Goal: Task Accomplishment & Management: Manage account settings

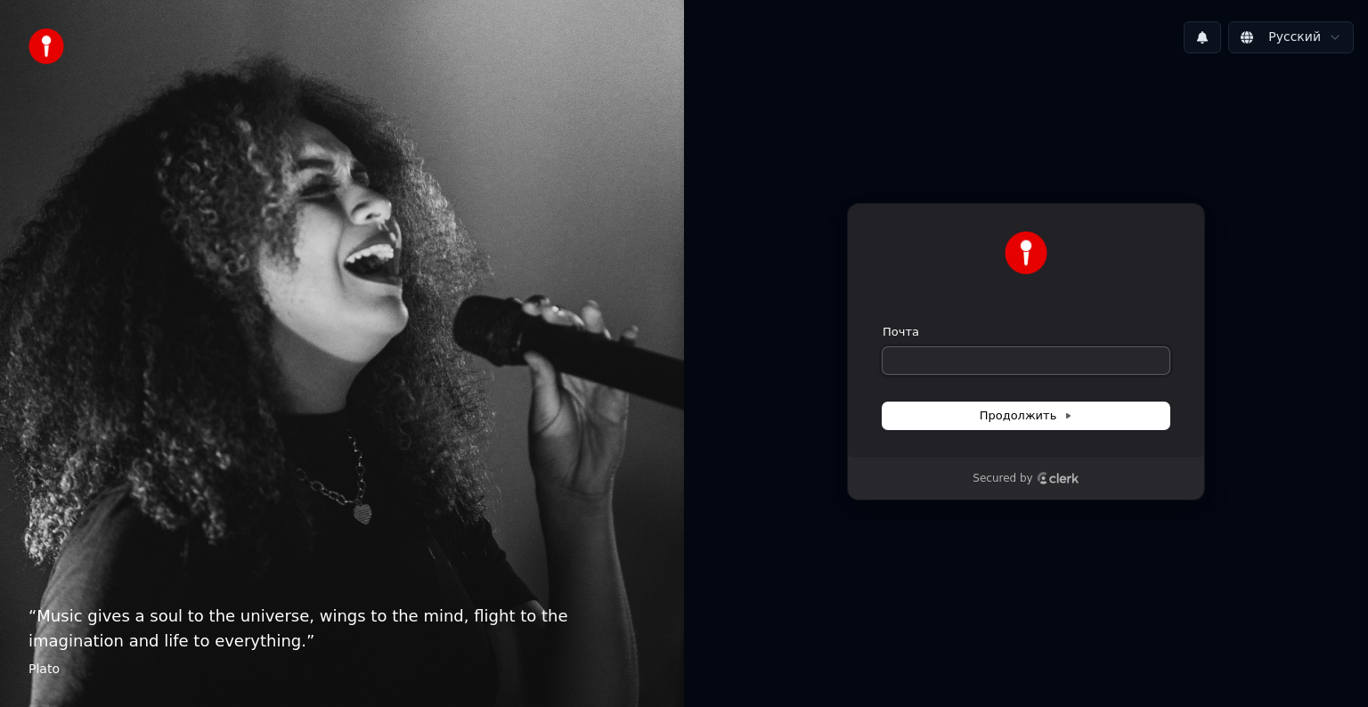
click at [984, 363] on input "Почта" at bounding box center [1026, 360] width 287 height 27
click at [883, 324] on button "submit" at bounding box center [883, 324] width 0 height 0
type input "**********"
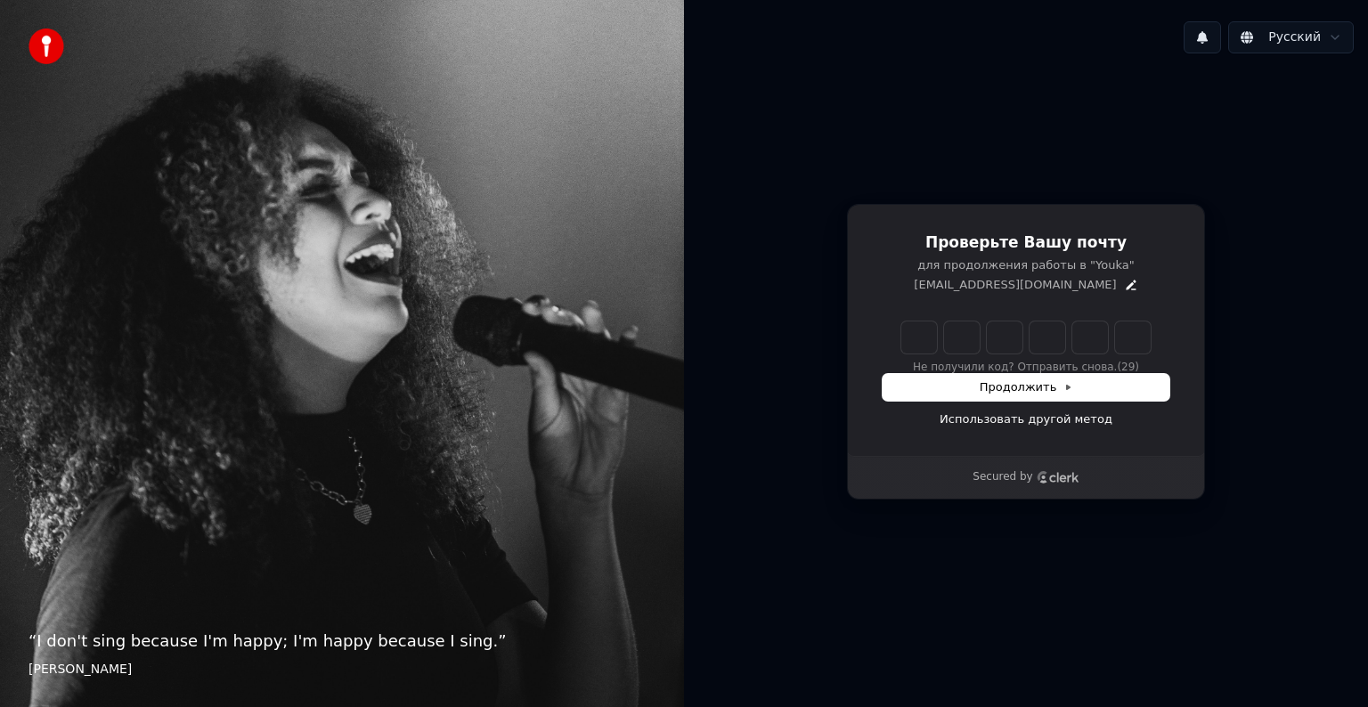
click at [910, 338] on input "Enter verification code" at bounding box center [1026, 338] width 249 height 32
type input "******"
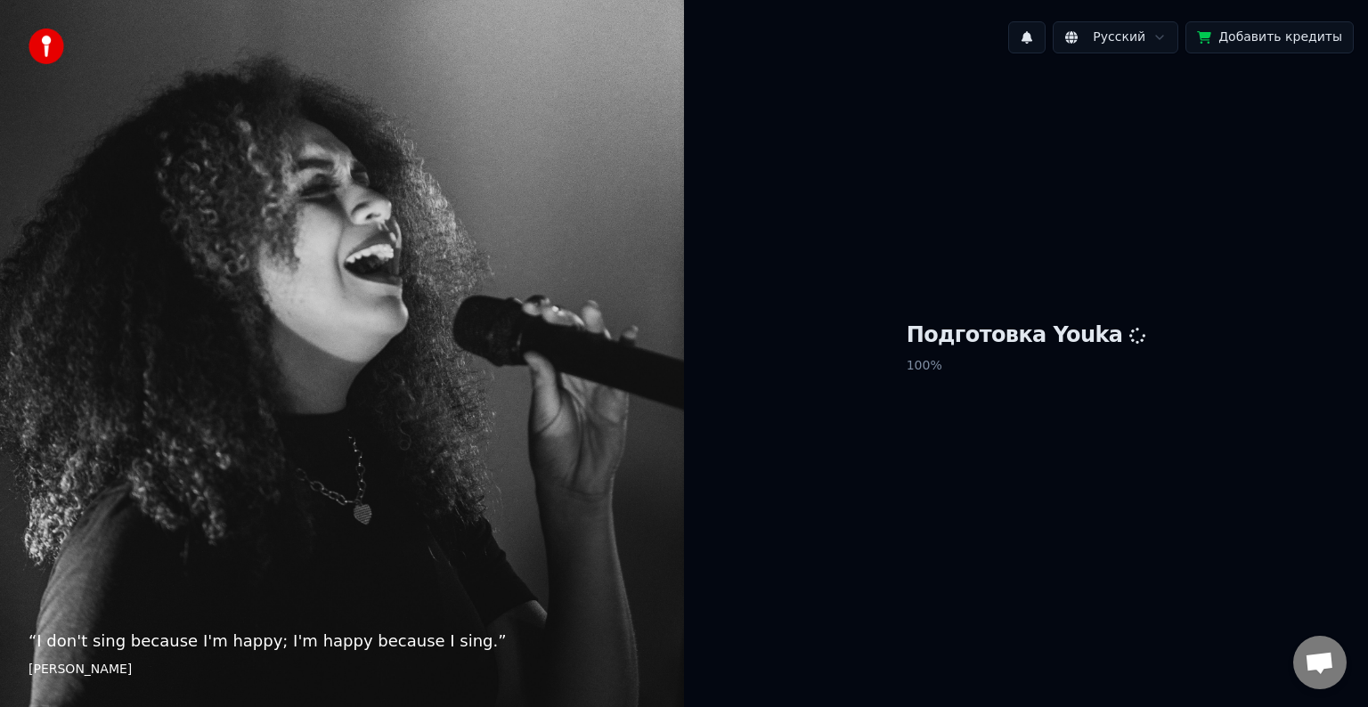
click at [1214, 35] on button "Добавить кредиты" at bounding box center [1270, 37] width 168 height 32
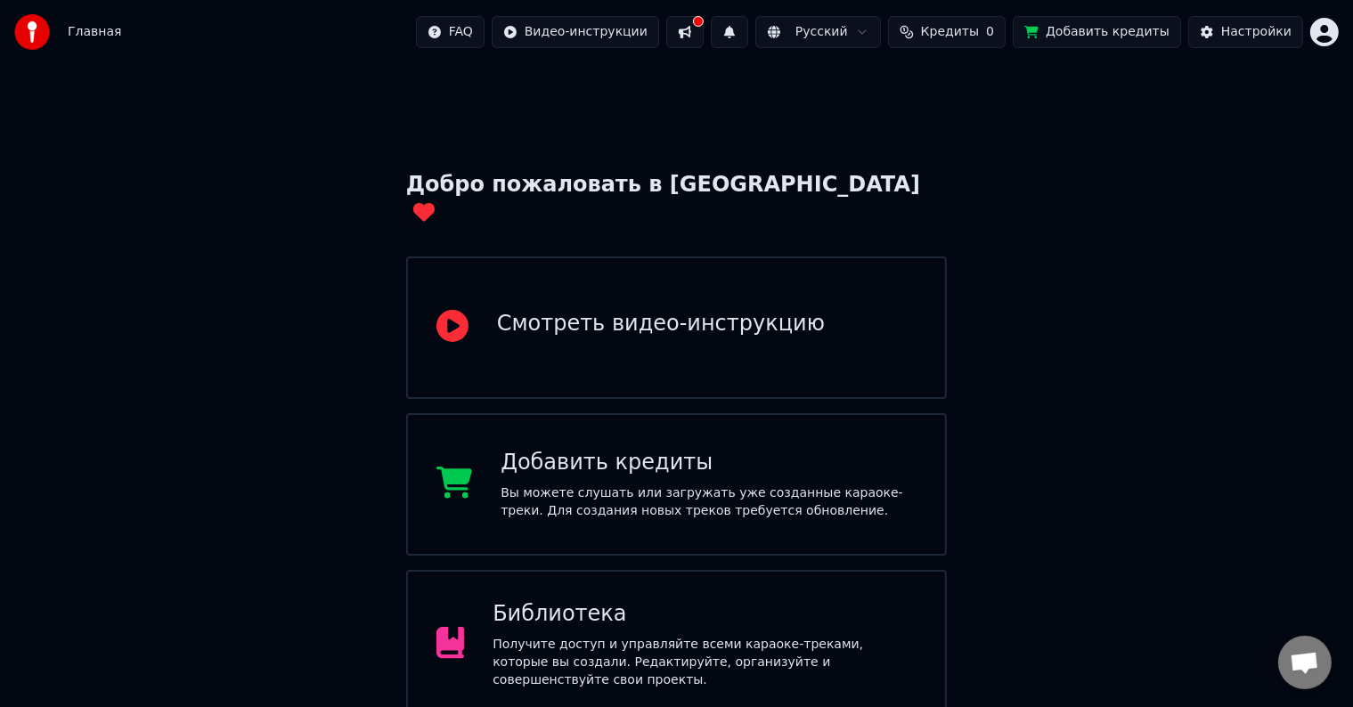
click at [961, 24] on span "Кредиты" at bounding box center [950, 32] width 58 height 18
click at [953, 141] on button "Обновить" at bounding box center [972, 134] width 108 height 32
click at [638, 86] on div "Добро пожаловать в Youka Смотреть видео-инструкцию Добавить кредиты Вы можете с…" at bounding box center [676, 561] width 1353 height 994
click at [1326, 36] on html "Главная FAQ Видео-инструкции Русский Кредиты 0 Добавить кредиты Настройки Добро…" at bounding box center [676, 529] width 1353 height 1058
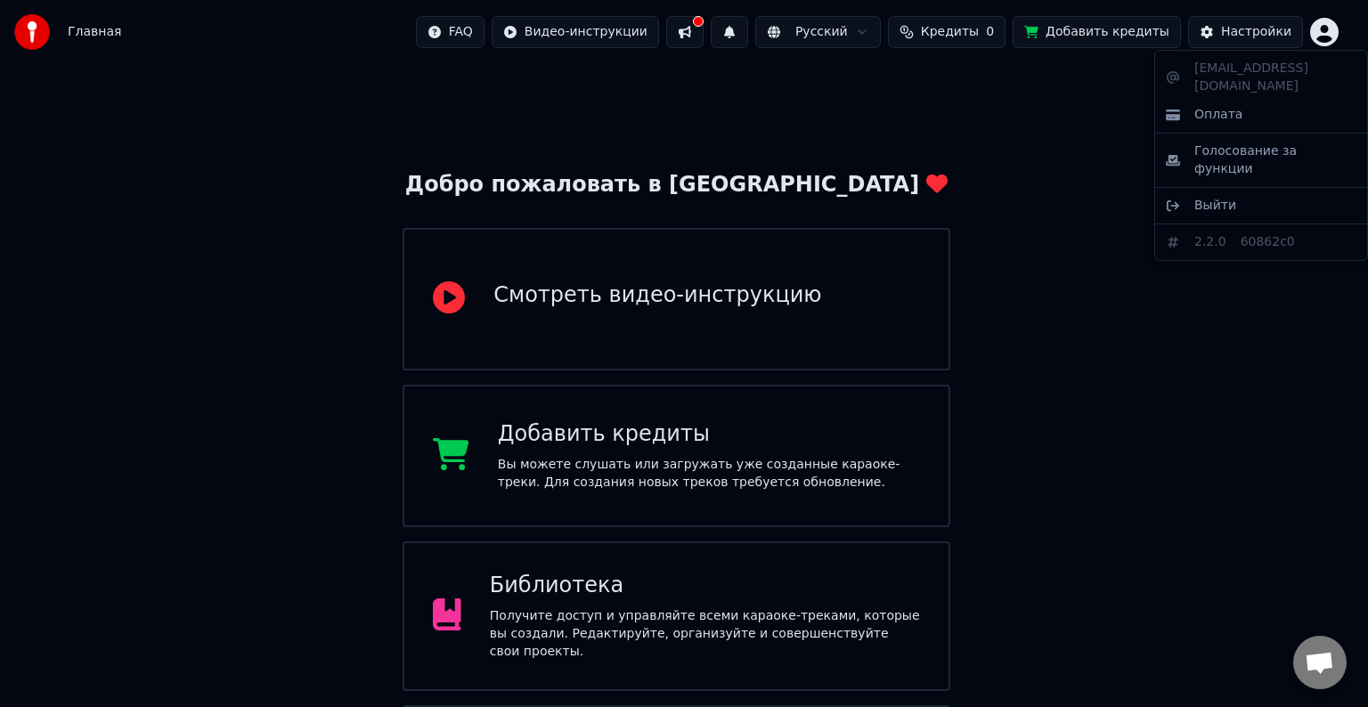
click at [1326, 36] on html "Главная FAQ Видео-инструкции Русский Кредиты 0 Добавить кредиты Настройки Добро…" at bounding box center [684, 515] width 1368 height 1030
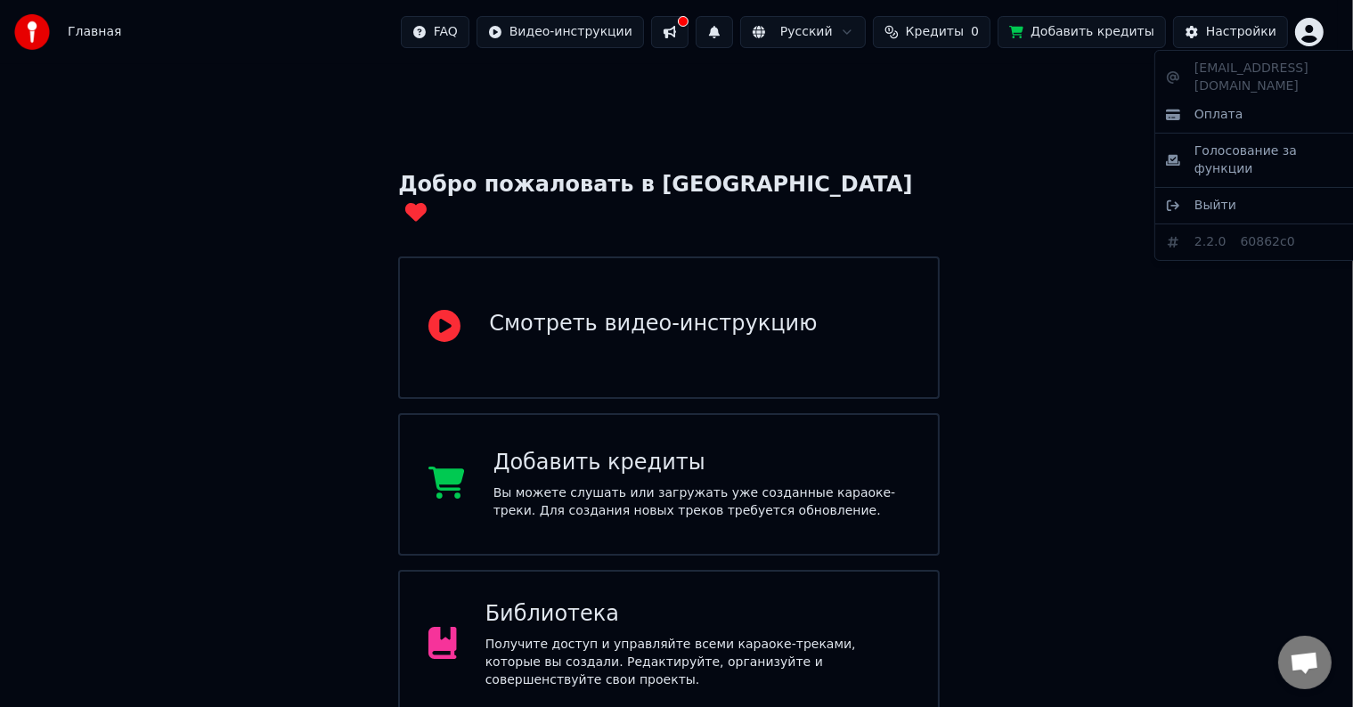
click at [1326, 36] on html "Главная FAQ Видео-инструкции Русский Кредиты 0 Добавить кредиты Настройки Добро…" at bounding box center [676, 529] width 1353 height 1058
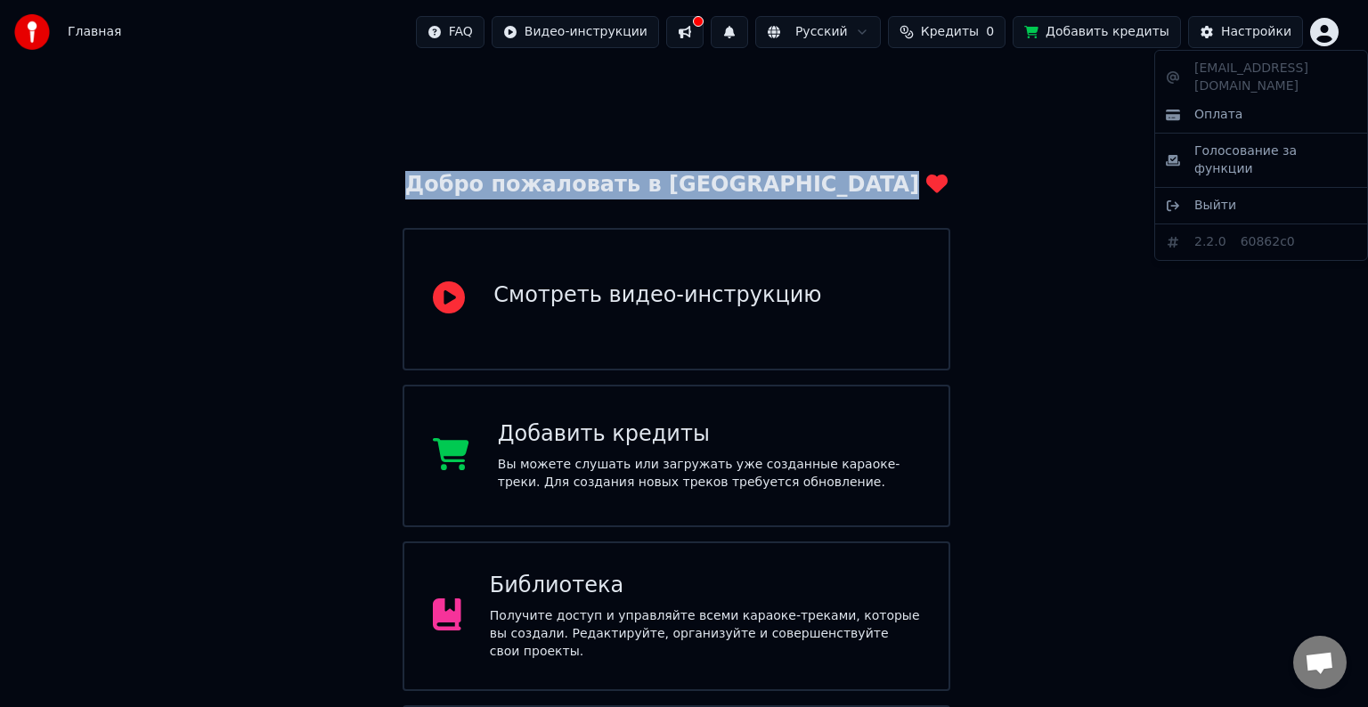
click at [1326, 36] on html "Главная FAQ Видео-инструкции Русский Кредиты 0 Добавить кредиты Настройки Добро…" at bounding box center [684, 515] width 1368 height 1030
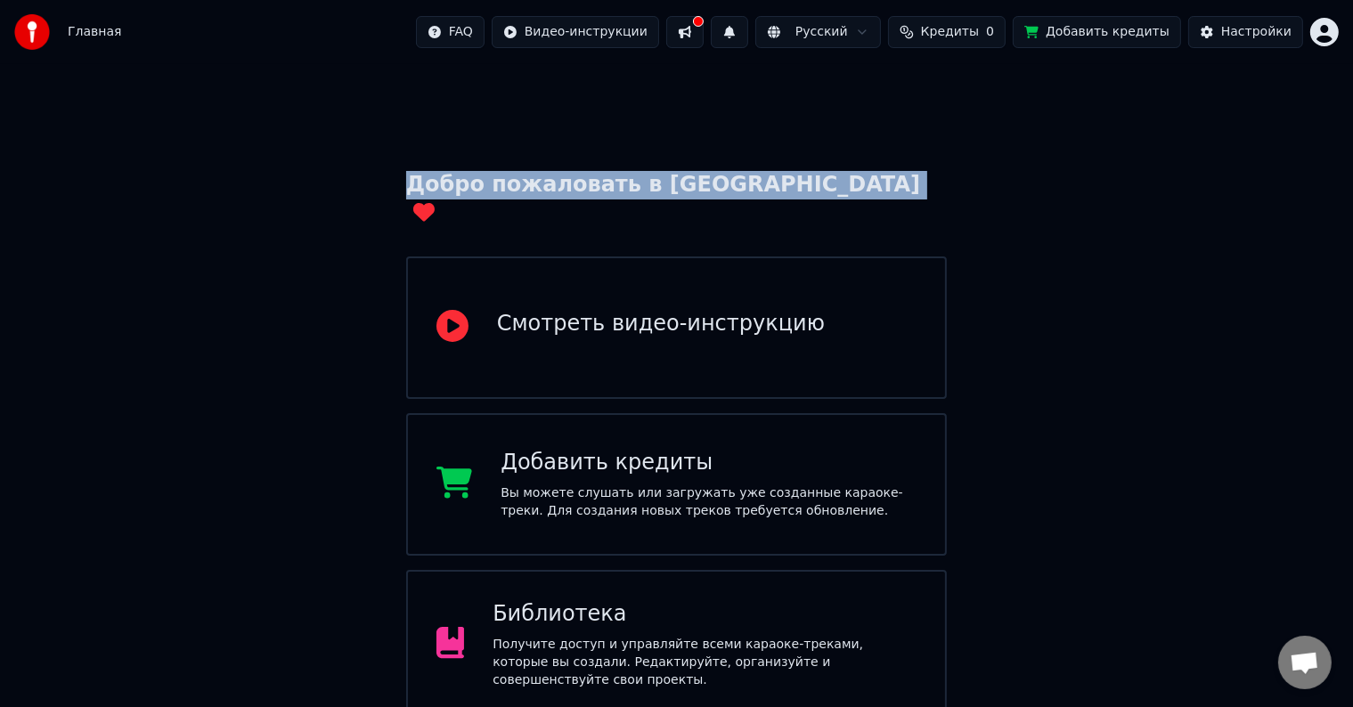
click at [92, 37] on span "Главная" at bounding box center [94, 32] width 53 height 18
click at [80, 28] on span "Главная" at bounding box center [94, 32] width 53 height 18
click at [21, 32] on img at bounding box center [32, 32] width 36 height 36
click at [27, 33] on img at bounding box center [32, 32] width 36 height 36
drag, startPoint x: 27, startPoint y: 33, endPoint x: 396, endPoint y: 43, distance: 369.0
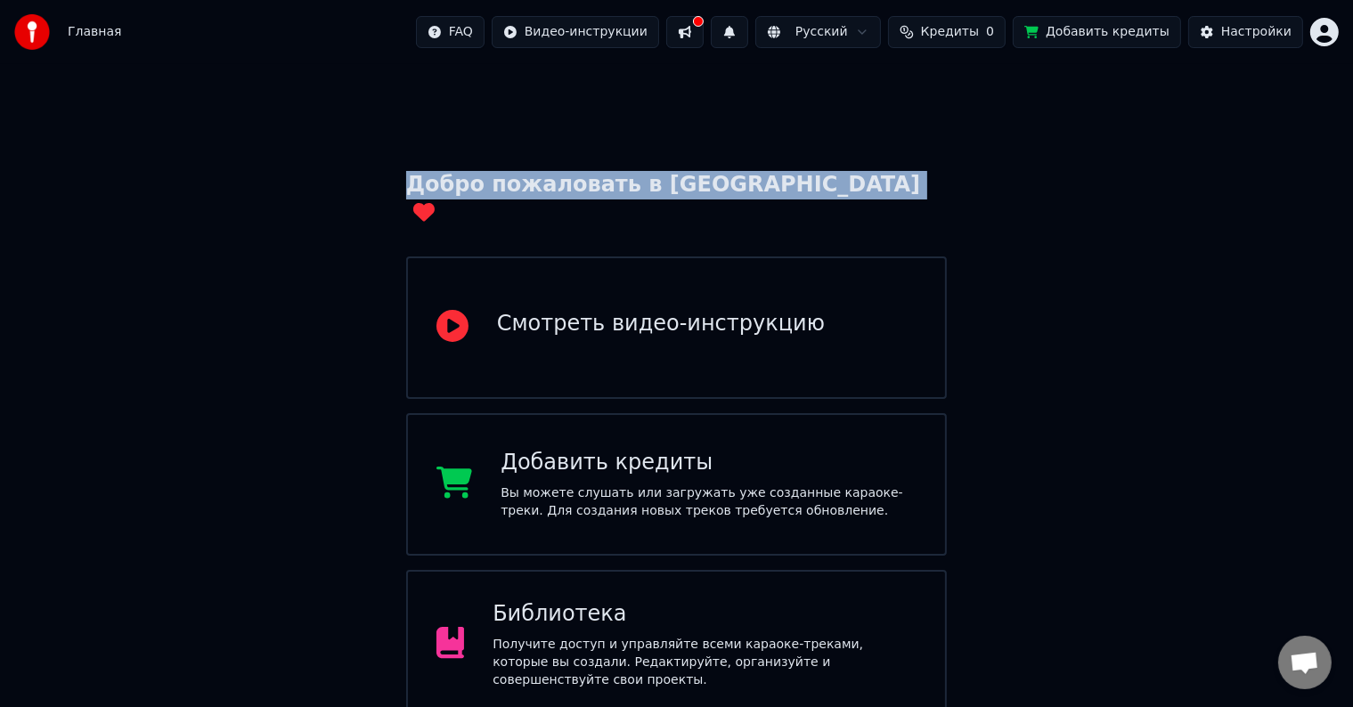
click at [27, 34] on img at bounding box center [32, 32] width 36 height 36
click at [422, 44] on div "Главная FAQ Видео-инструкции Русский Кредиты 0 Добавить кредиты Настройки" at bounding box center [676, 32] width 1353 height 64
click at [741, 180] on div "Добро пожаловать в Youka" at bounding box center [677, 199] width 542 height 57
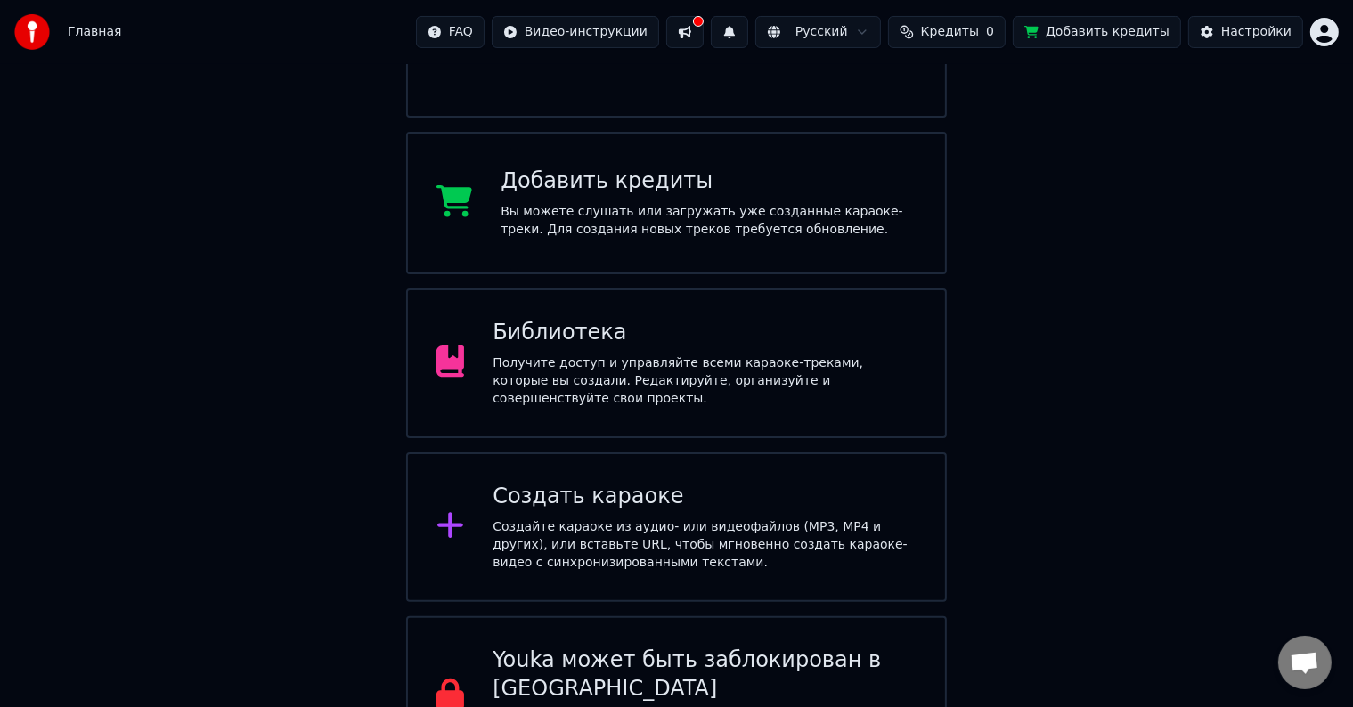
scroll to position [297, 0]
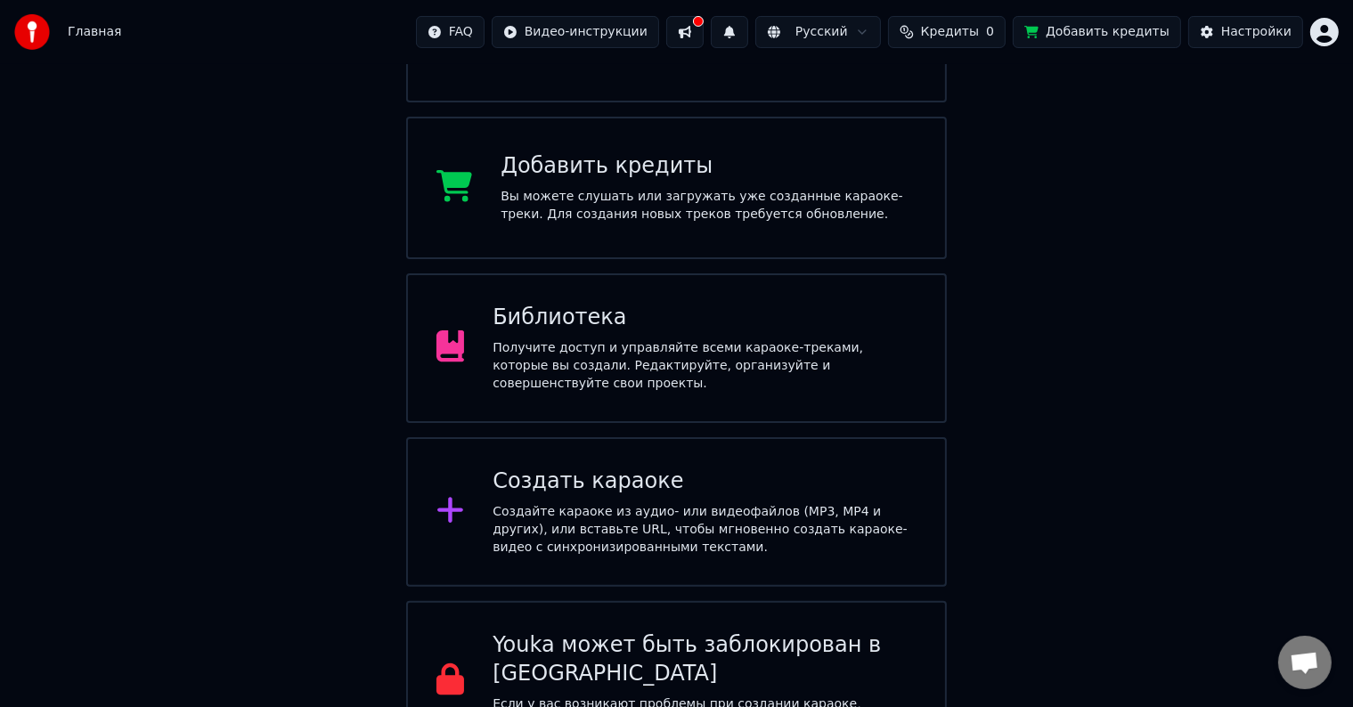
click at [668, 514] on div "Создайте караоке из аудио- или видеофайлов (MP3, MP4 и других), или вставьте UR…" at bounding box center [705, 529] width 424 height 53
click at [976, 27] on span "Кредиты" at bounding box center [950, 32] width 58 height 18
click at [1212, 124] on div "Добро пожаловать в Youka Смотреть видео-инструкцию Добавить кредиты Вы можете с…" at bounding box center [676, 264] width 1353 height 994
click at [704, 30] on button at bounding box center [684, 32] width 37 height 32
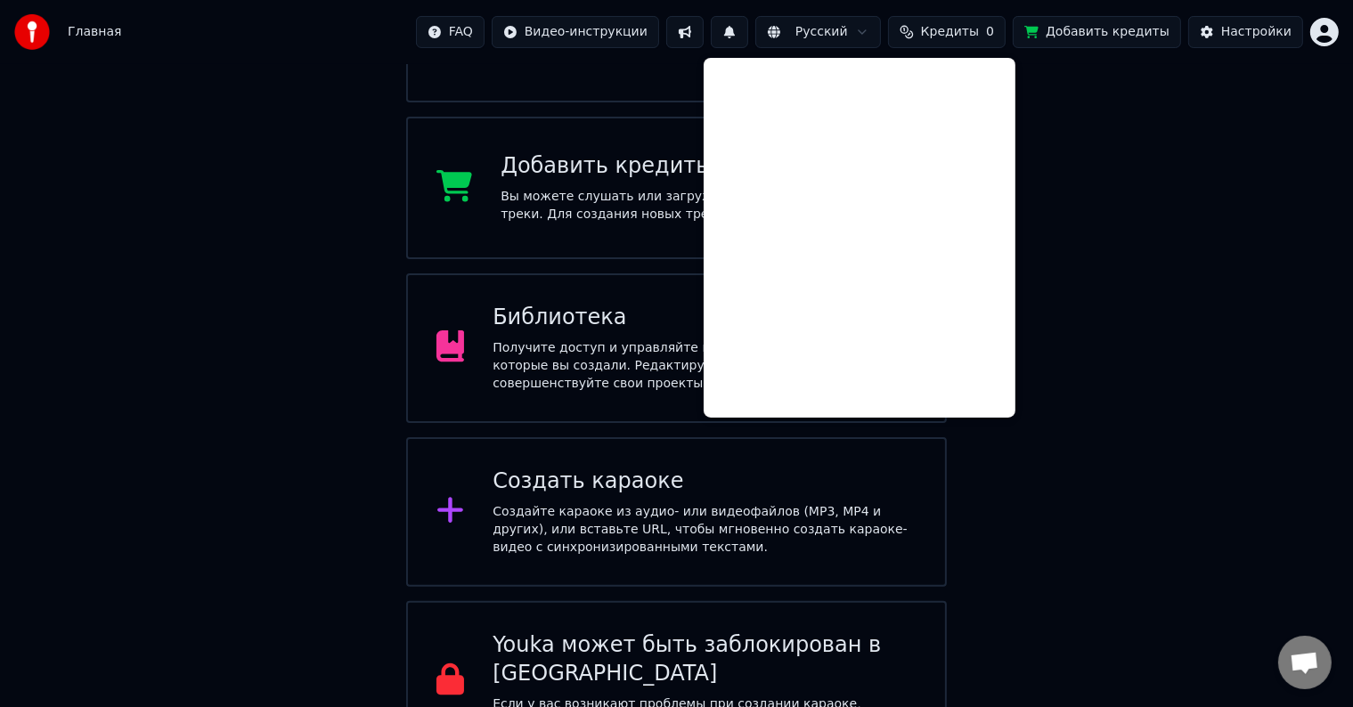
click at [704, 32] on button at bounding box center [684, 32] width 37 height 32
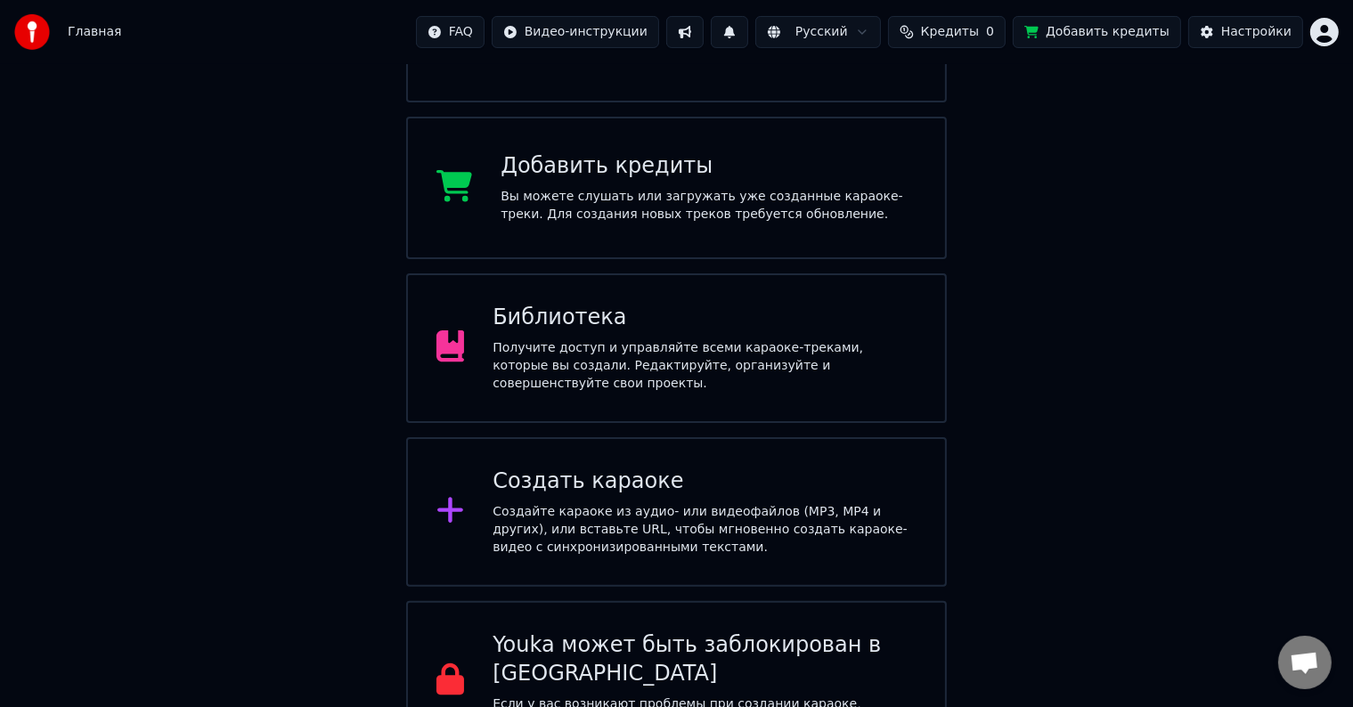
click at [44, 29] on img at bounding box center [32, 32] width 36 height 36
drag, startPoint x: 44, startPoint y: 29, endPoint x: 118, endPoint y: 77, distance: 88.2
click at [46, 29] on img at bounding box center [32, 32] width 36 height 36
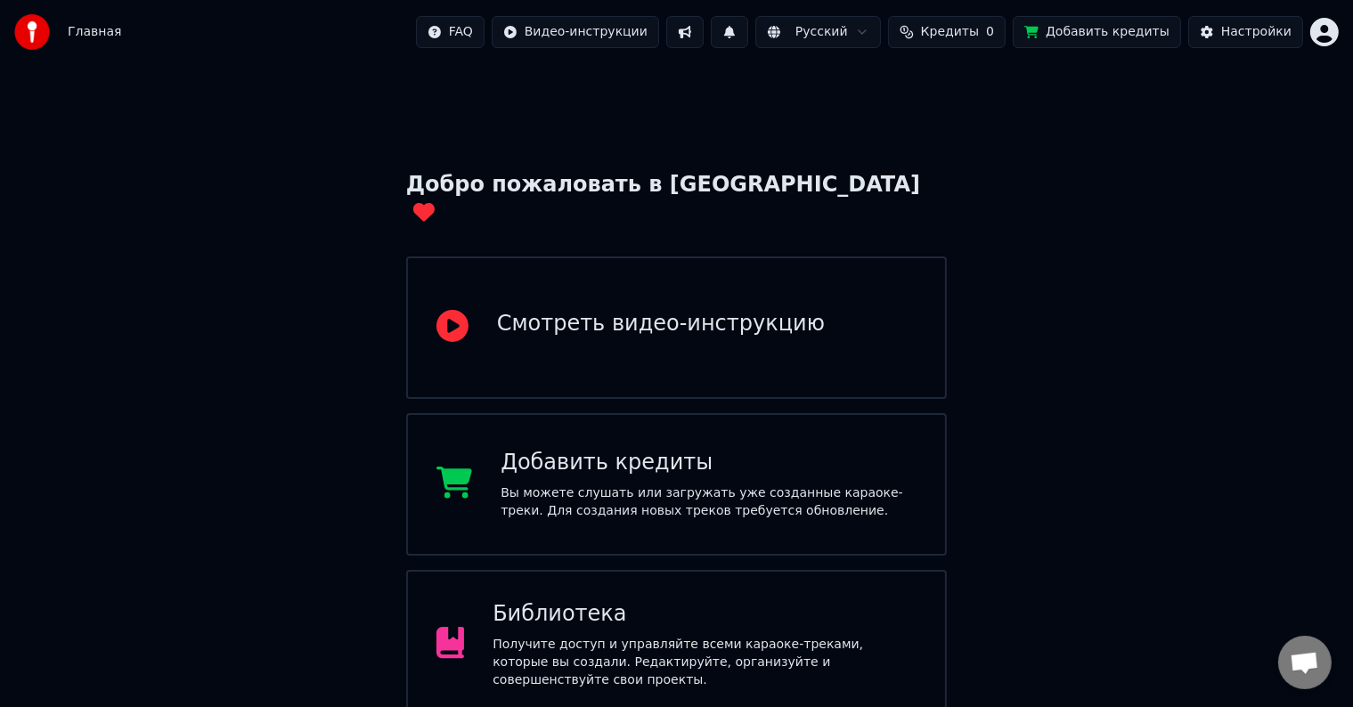
click at [975, 29] on span "Кредиты" at bounding box center [950, 32] width 58 height 18
click at [976, 143] on button "Обновить" at bounding box center [972, 134] width 108 height 32
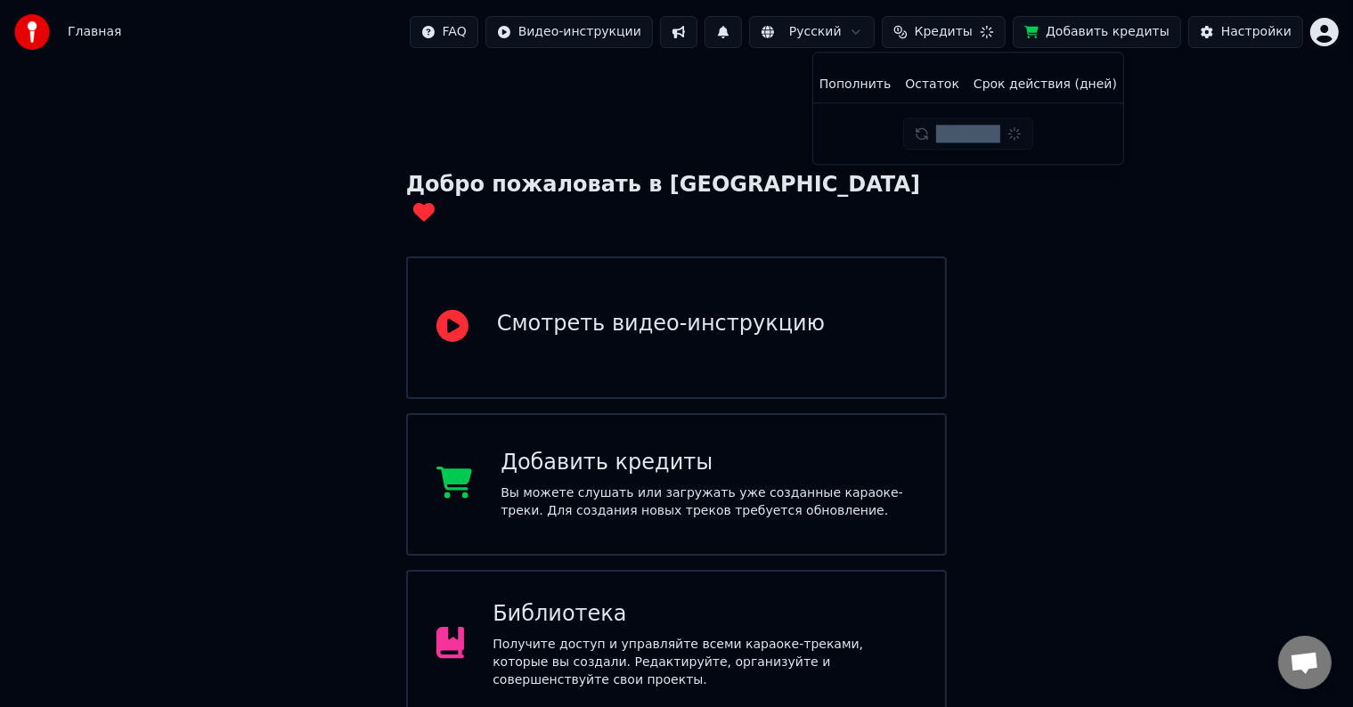
click at [976, 143] on div "Обновить" at bounding box center [967, 134] width 129 height 32
click at [976, 143] on button "Обновить" at bounding box center [972, 134] width 108 height 32
click at [684, 141] on div "Добро пожаловать в Youka Смотреть видео-инструкцию Добавить кредиты Вы можете с…" at bounding box center [676, 561] width 1353 height 994
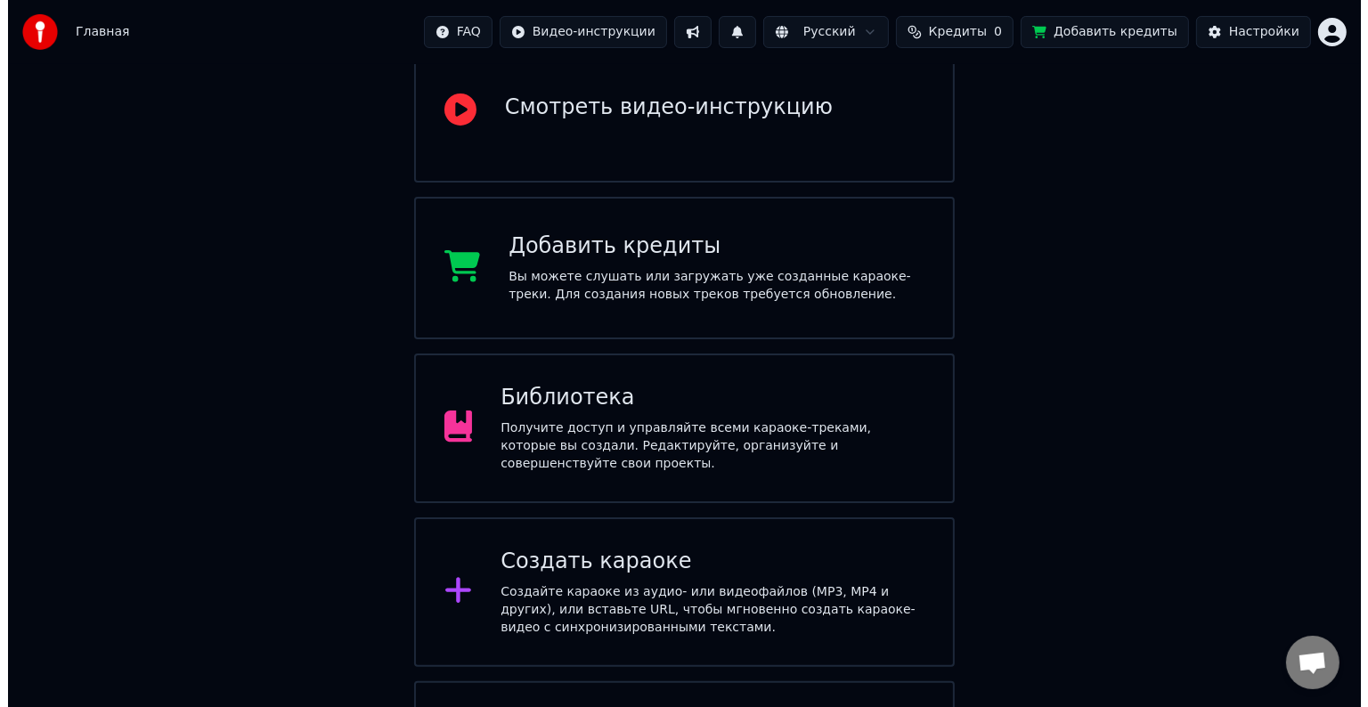
scroll to position [297, 0]
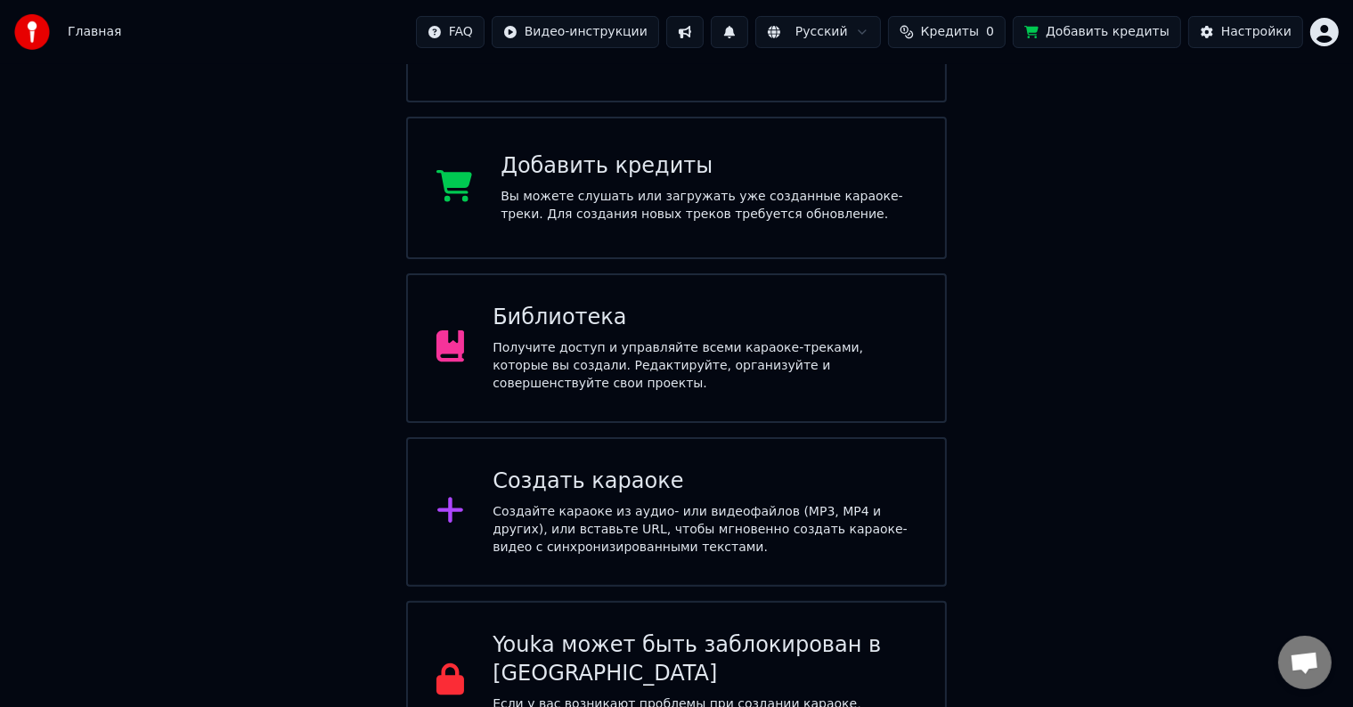
click at [645, 510] on div "Создайте караоке из аудио- или видеофайлов (MP3, MP4 и других), или вставьте UR…" at bounding box center [705, 529] width 424 height 53
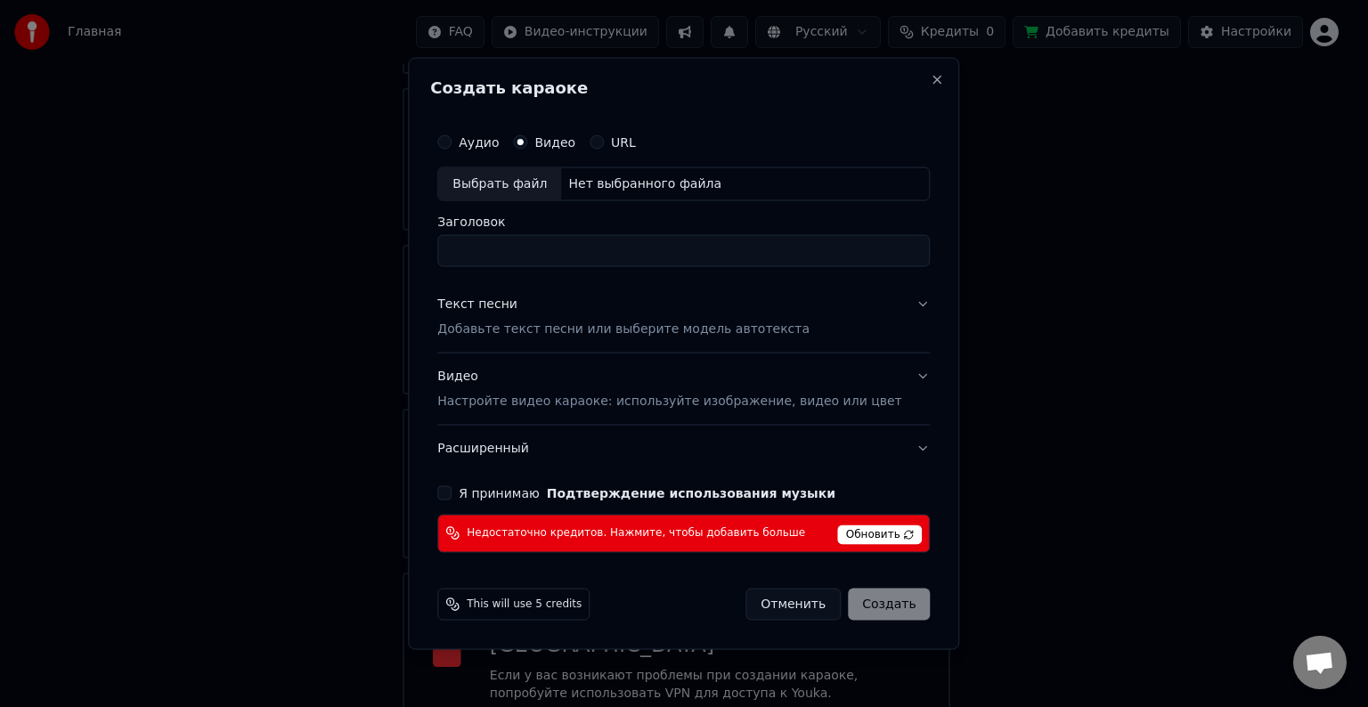
click at [845, 538] on span "Обновить" at bounding box center [880, 535] width 85 height 20
click at [875, 532] on span "Обновить" at bounding box center [880, 535] width 85 height 20
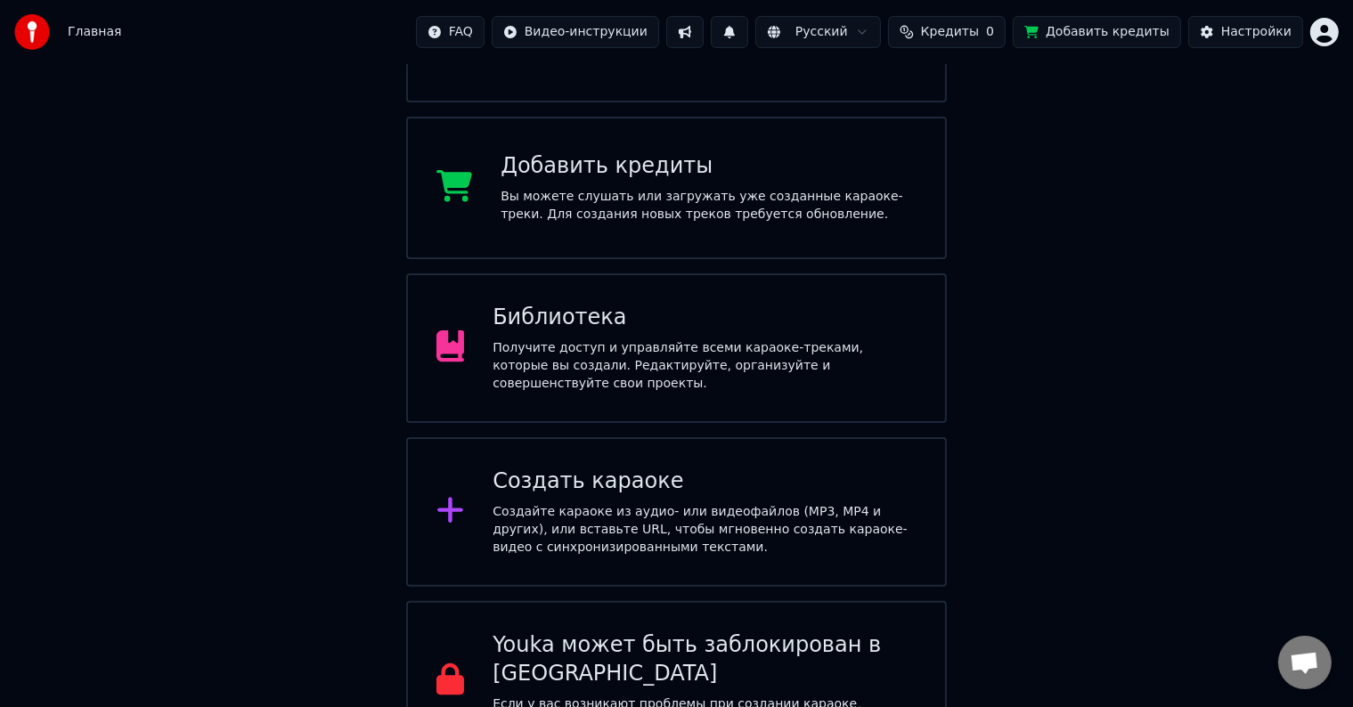
click at [1335, 27] on html "Главная FAQ Видео-инструкции Русский Кредиты 0 Добавить кредиты Настройки Добро…" at bounding box center [676, 232] width 1353 height 1058
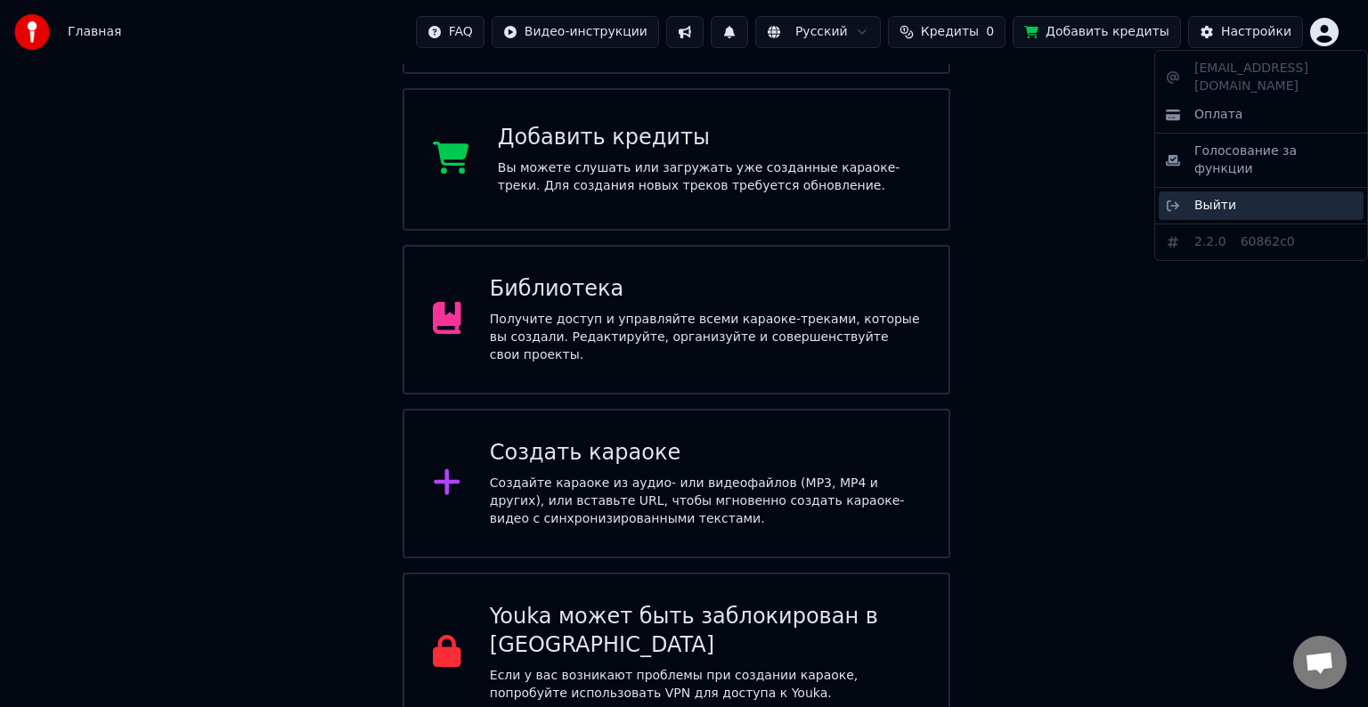
click at [1240, 192] on div "Выйти" at bounding box center [1261, 206] width 205 height 29
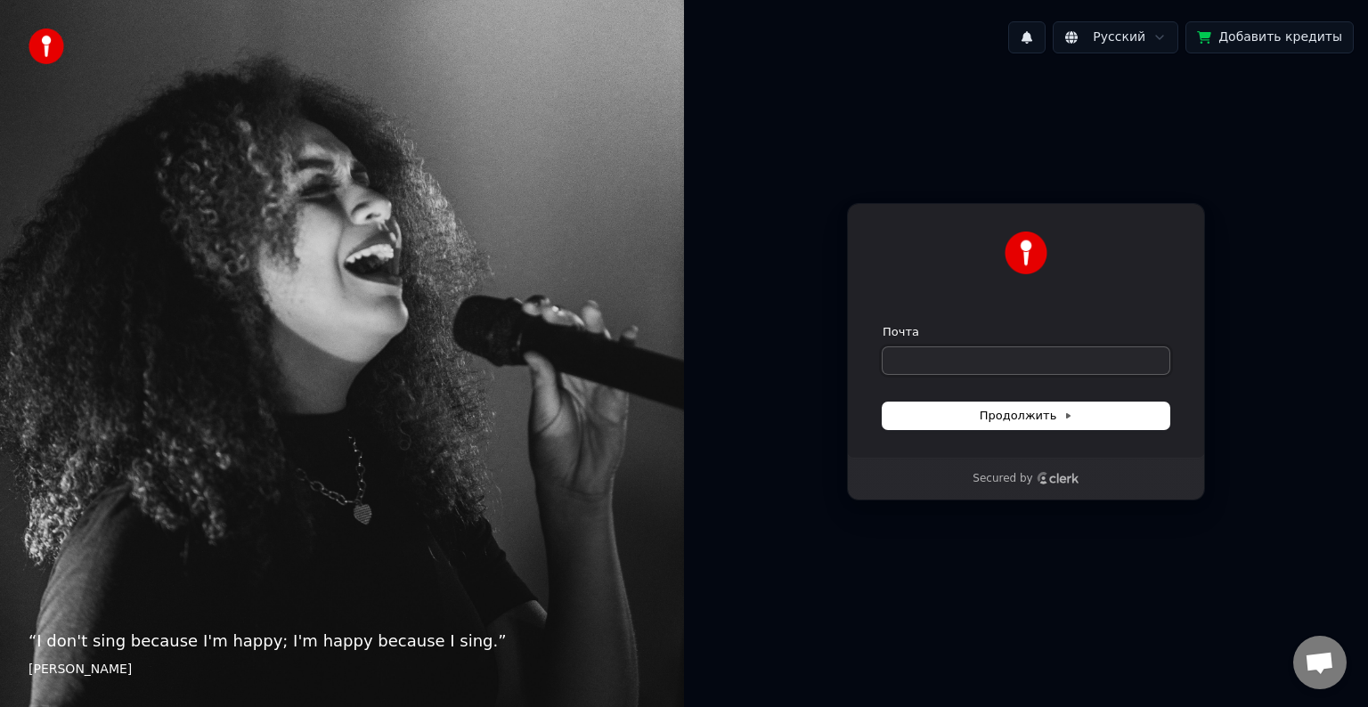
click at [1038, 360] on input "Почта" at bounding box center [1026, 360] width 287 height 27
type input "*"
click at [1027, 408] on span "Продолжить" at bounding box center [1027, 416] width 94 height 16
type input "**********"
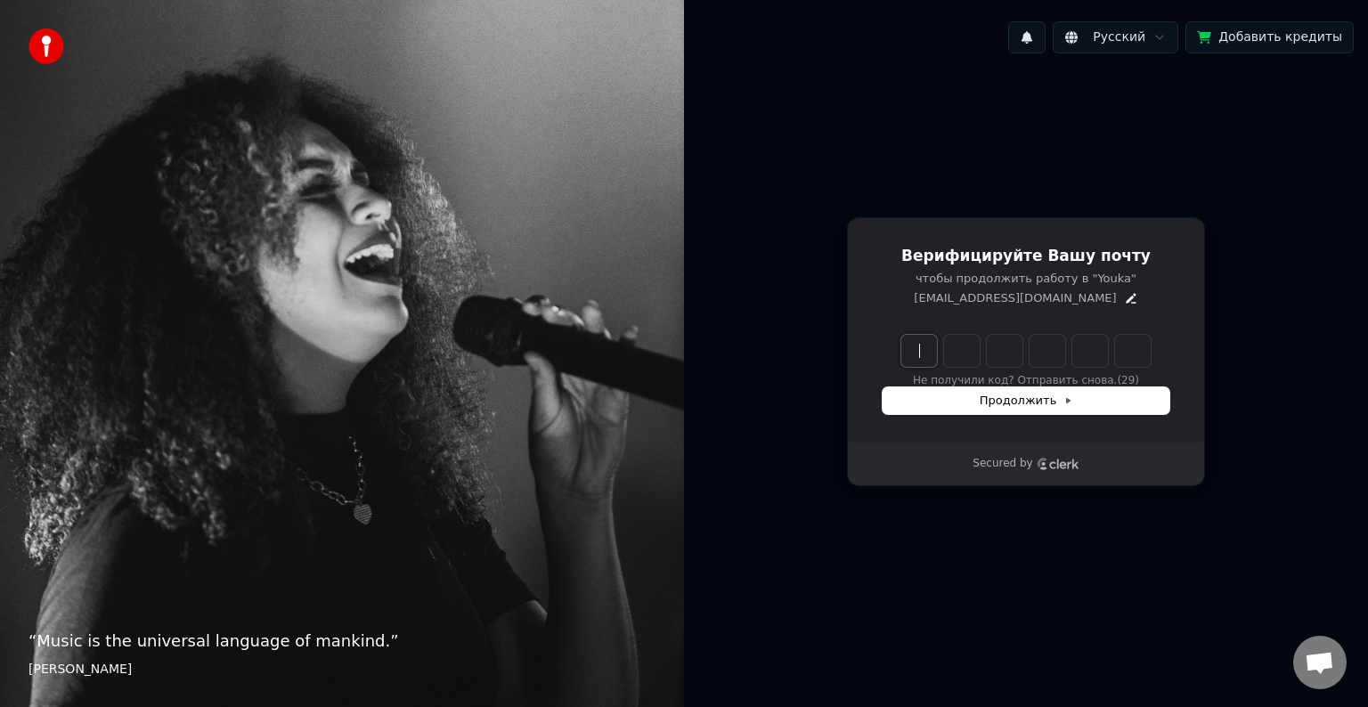
click at [951, 359] on input "Enter verification code" at bounding box center [1044, 351] width 285 height 32
click at [1124, 293] on icon "Edit" at bounding box center [1131, 298] width 14 height 14
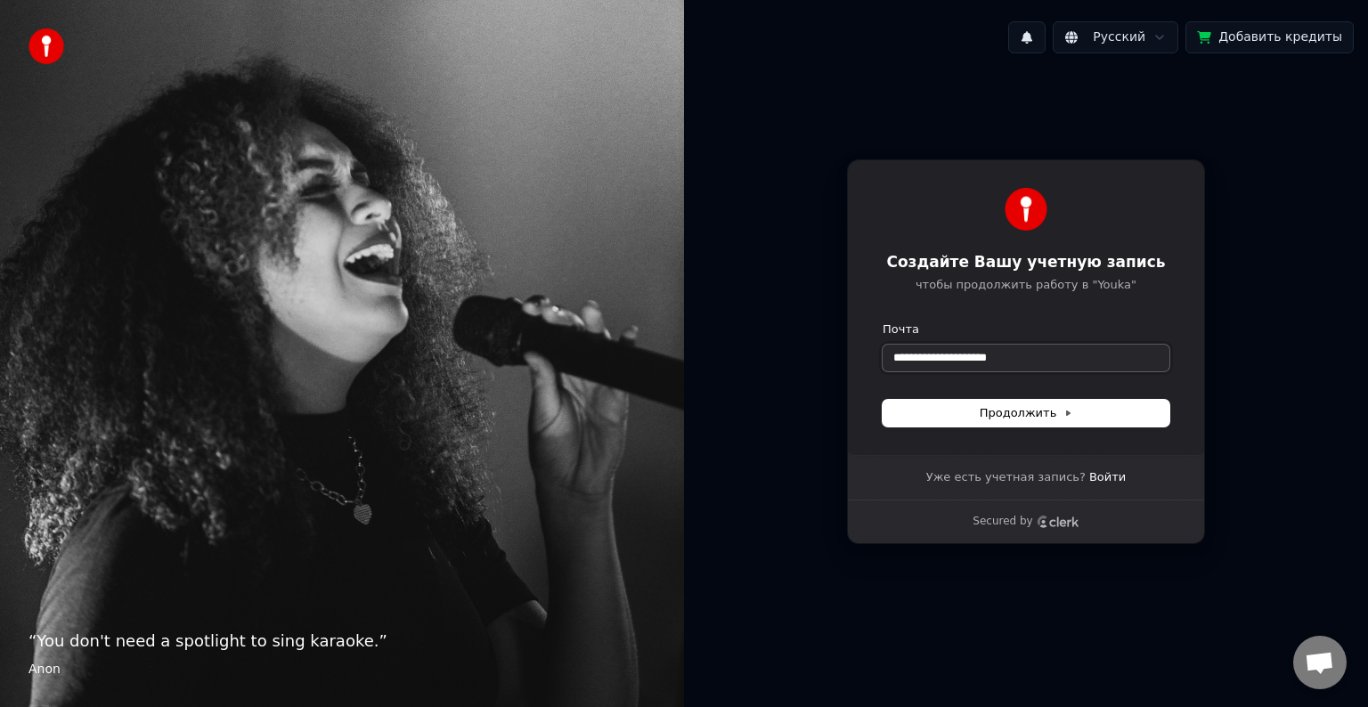
click at [948, 355] on input "**********" at bounding box center [1026, 358] width 287 height 27
click at [989, 416] on span "Продолжить" at bounding box center [1027, 413] width 94 height 16
type input "**********"
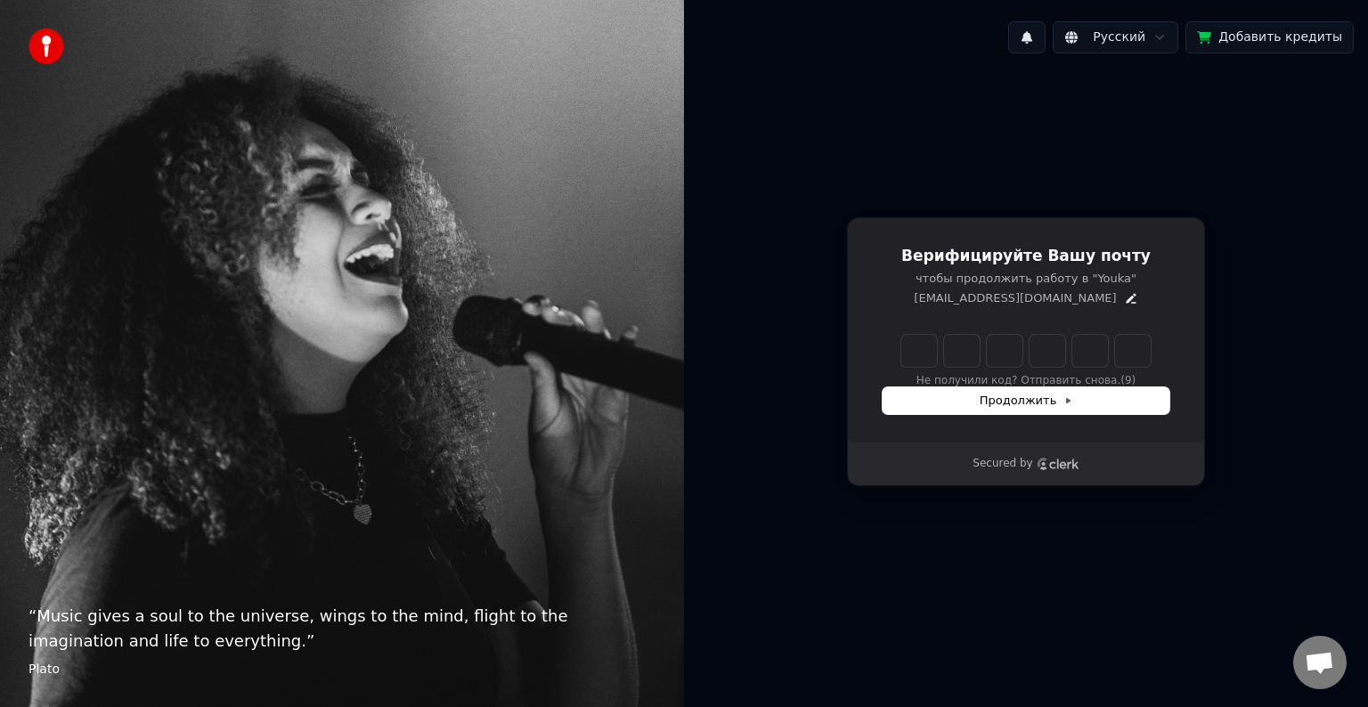
click at [920, 344] on input "Enter verification code" at bounding box center [1026, 351] width 249 height 32
type input "******"
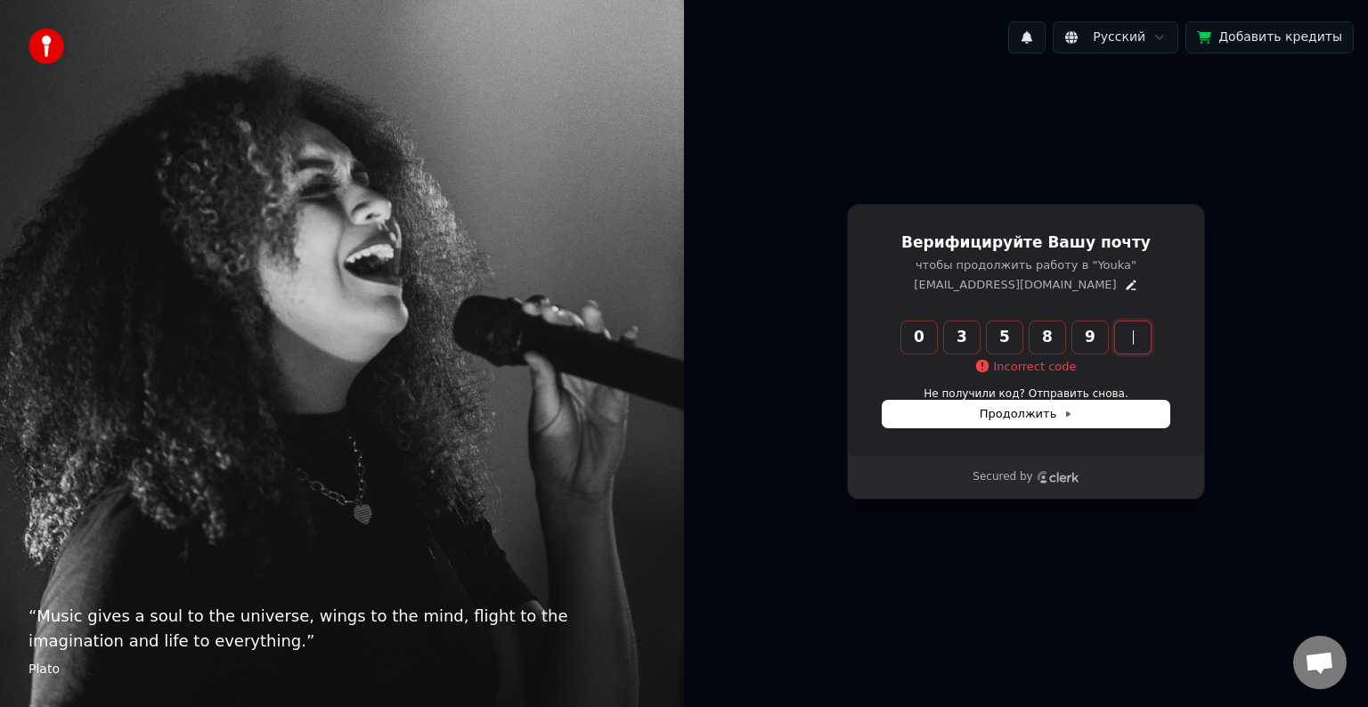
type input "******"
